Goal: Task Accomplishment & Management: Manage account settings

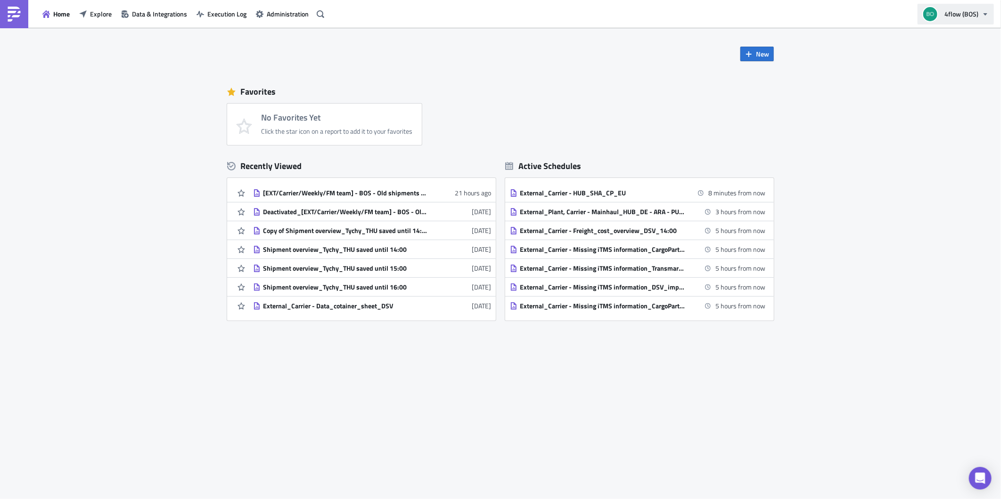
click at [977, 15] on span "4flow (BOS)" at bounding box center [961, 14] width 34 height 10
click at [952, 133] on ul "bos_planning@4flow.com Switch Workspace Help & Support Billing & Invoices Dark …" at bounding box center [969, 92] width 113 height 120
click at [952, 137] on link "Logout" at bounding box center [970, 142] width 108 height 14
